Goal: Check status: Check status

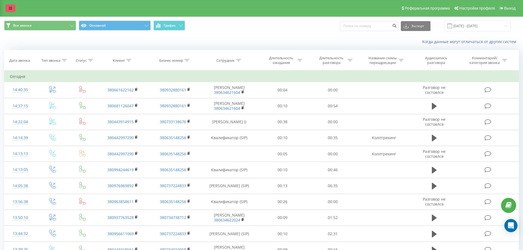
click at [7, 7] on link at bounding box center [10, 8] width 10 height 8
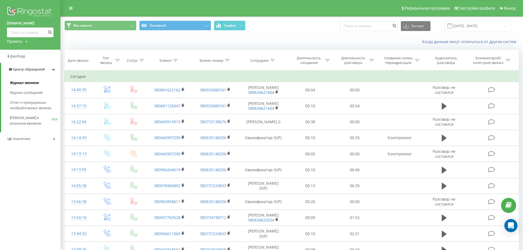
click at [24, 83] on span "Журнал звонков" at bounding box center [24, 82] width 29 height 5
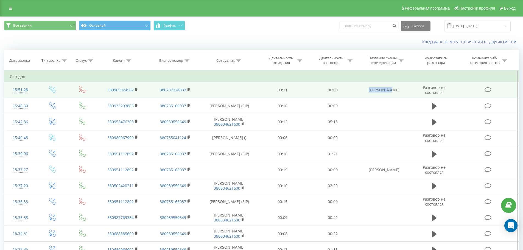
drag, startPoint x: 356, startPoint y: 90, endPoint x: 391, endPoint y: 91, distance: 34.9
click at [391, 91] on tr "15:51:28 380969924582 380737224833 00:21 00:00 Семенюк Тетяна Разговор не состо…" at bounding box center [261, 90] width 514 height 16
